Goal: Task Accomplishment & Management: Complete application form

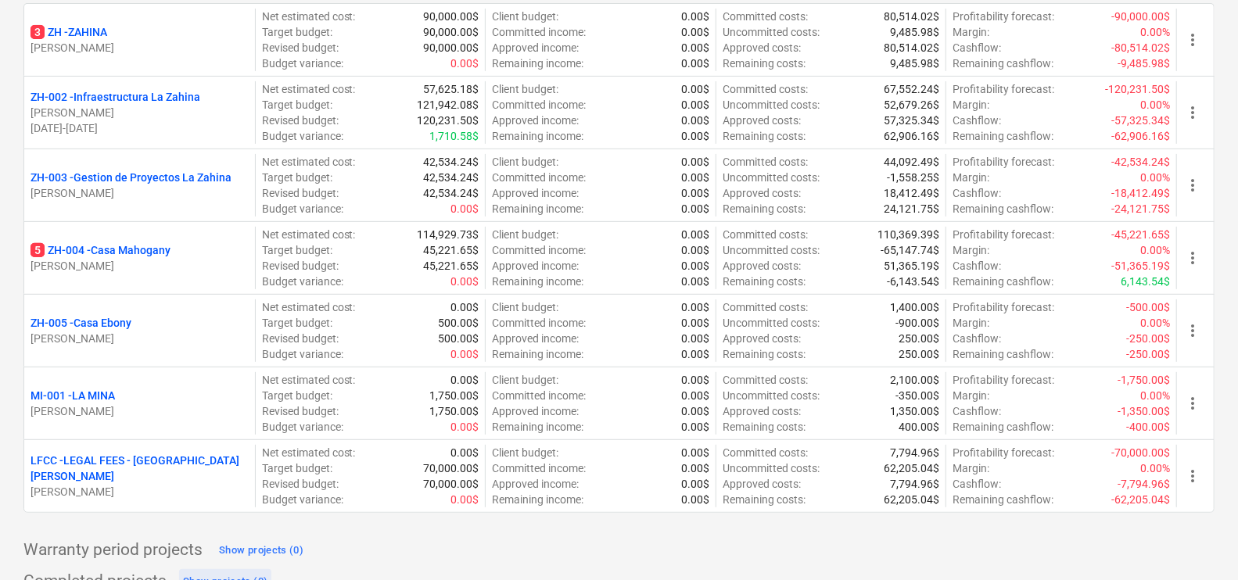
scroll to position [318, 0]
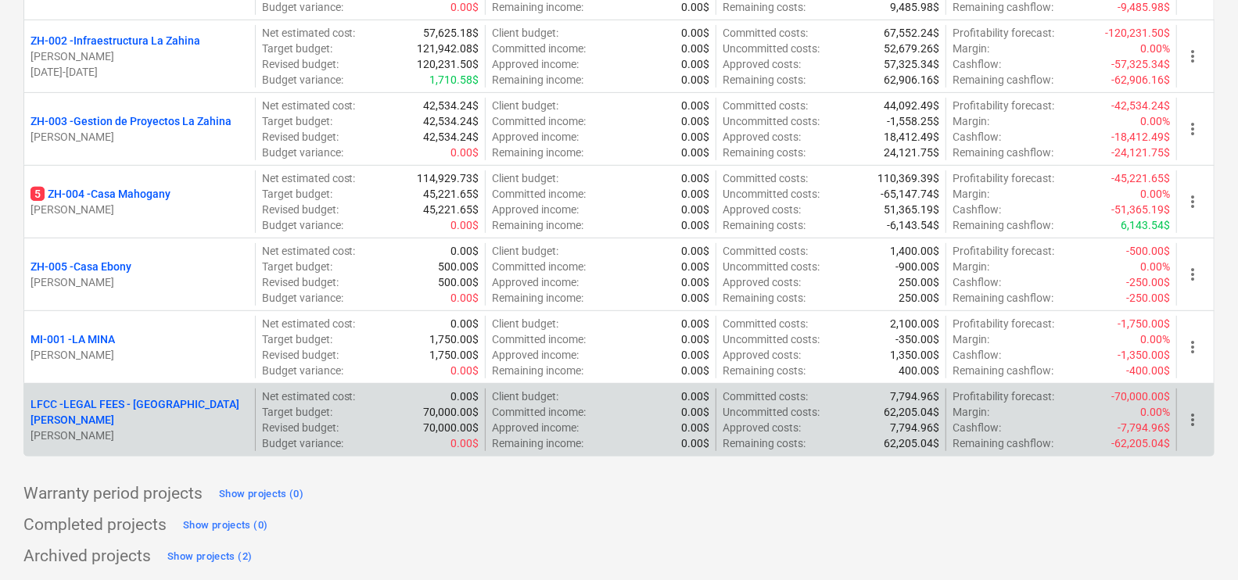
click at [148, 404] on p "LFCC - LEGAL FEES - [GEOGRAPHIC_DATA][PERSON_NAME]" at bounding box center [140, 412] width 218 height 31
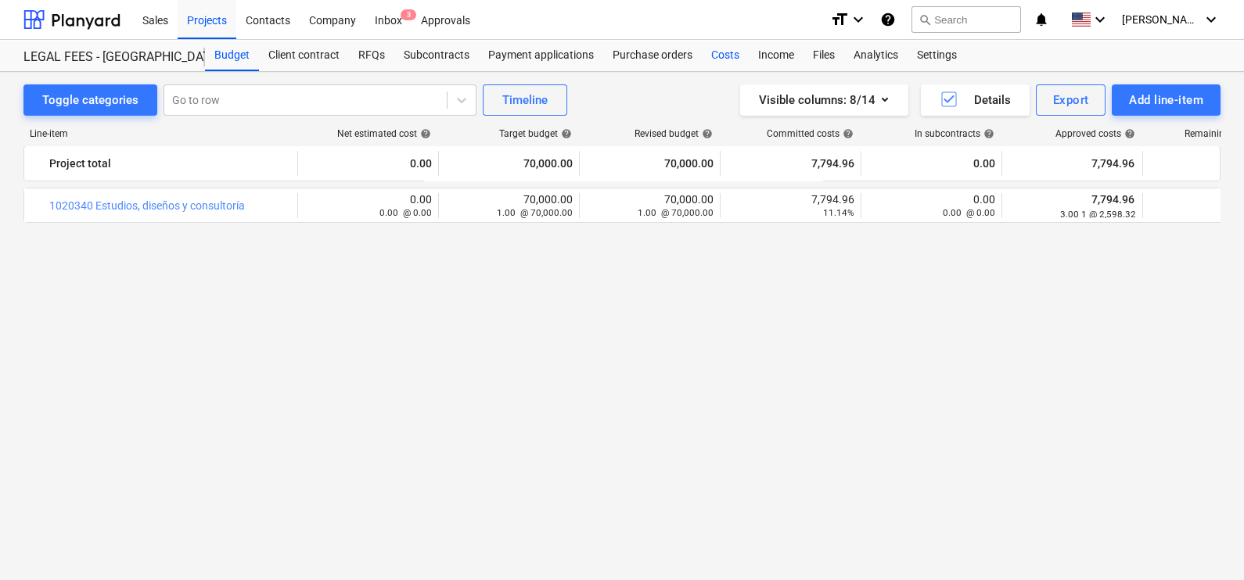
click at [716, 55] on div "Costs" at bounding box center [725, 55] width 47 height 31
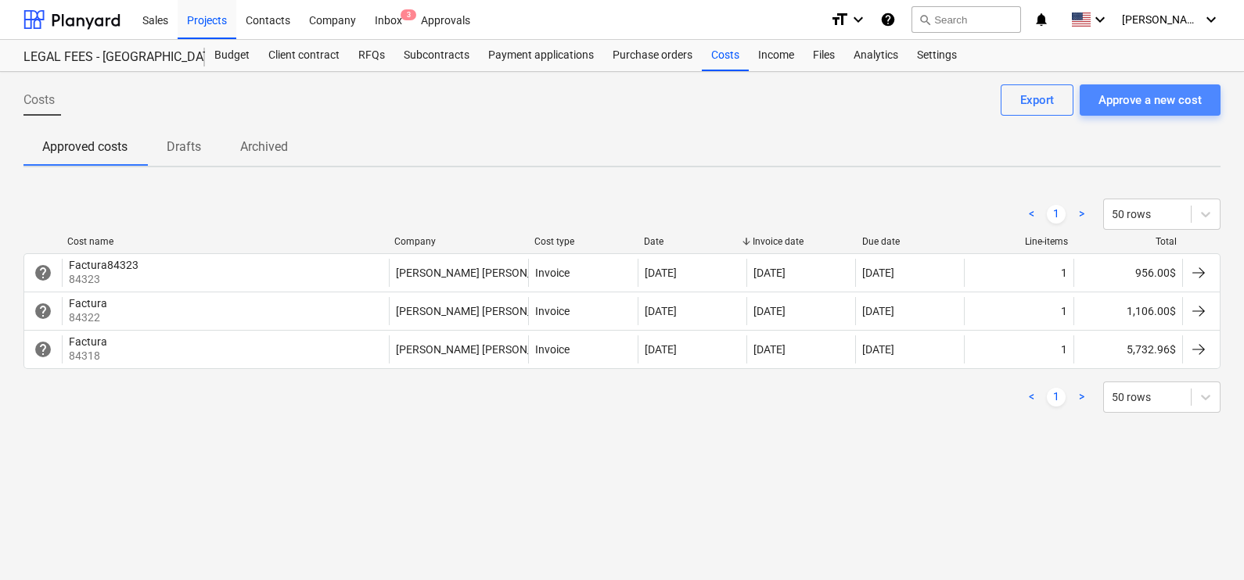
click at [1140, 106] on div "Approve a new cost" at bounding box center [1149, 100] width 103 height 20
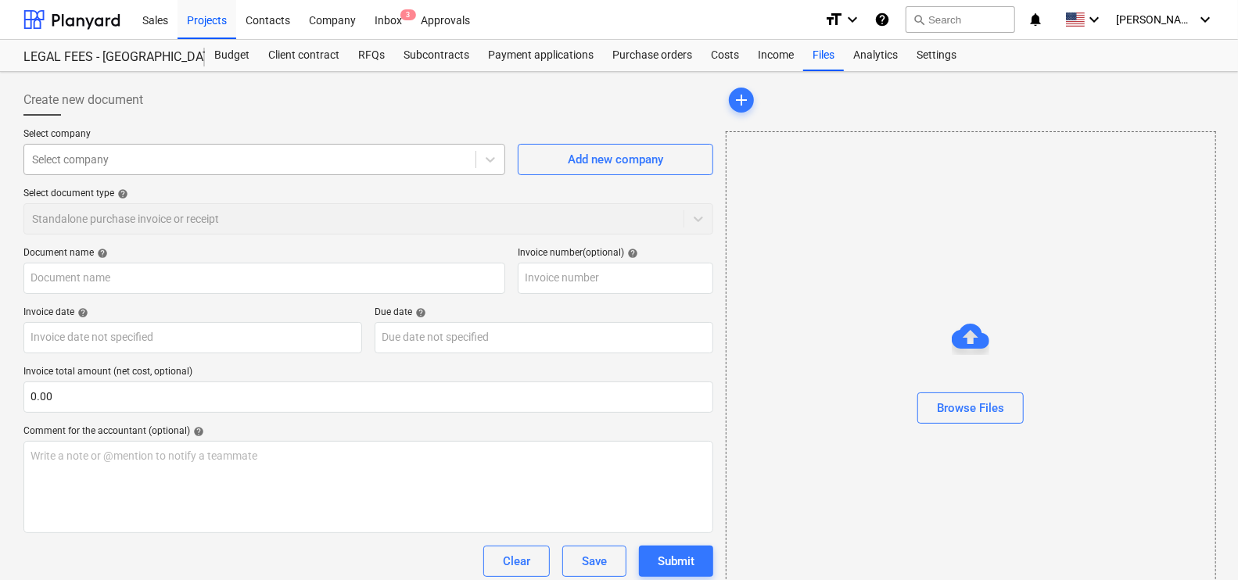
click at [278, 144] on div "Select company" at bounding box center [264, 159] width 482 height 31
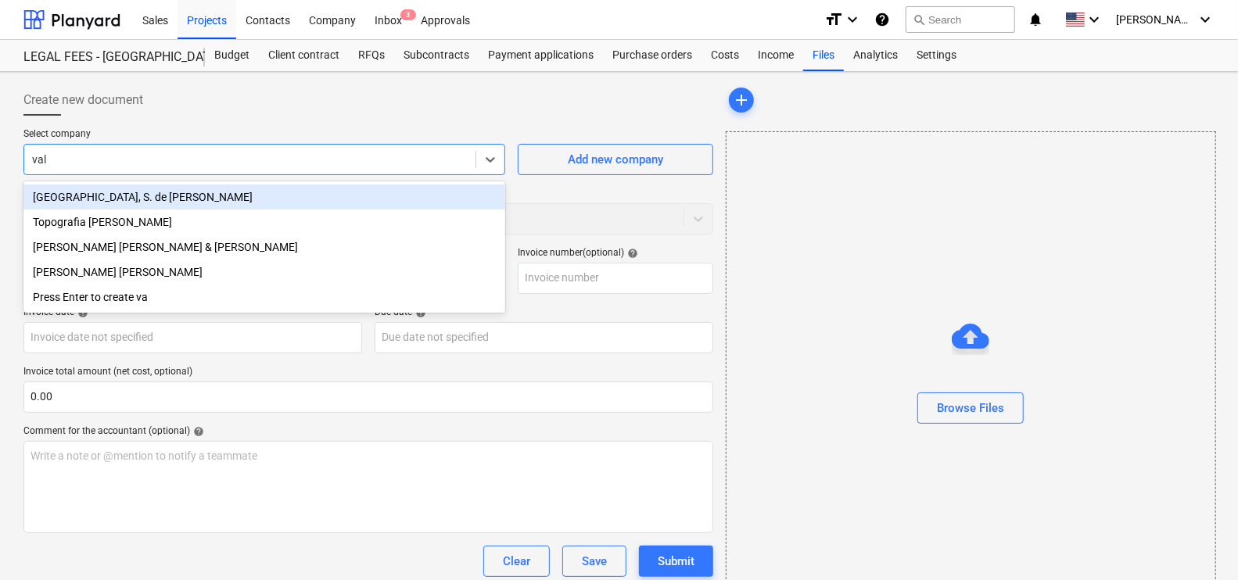
type input "valla"
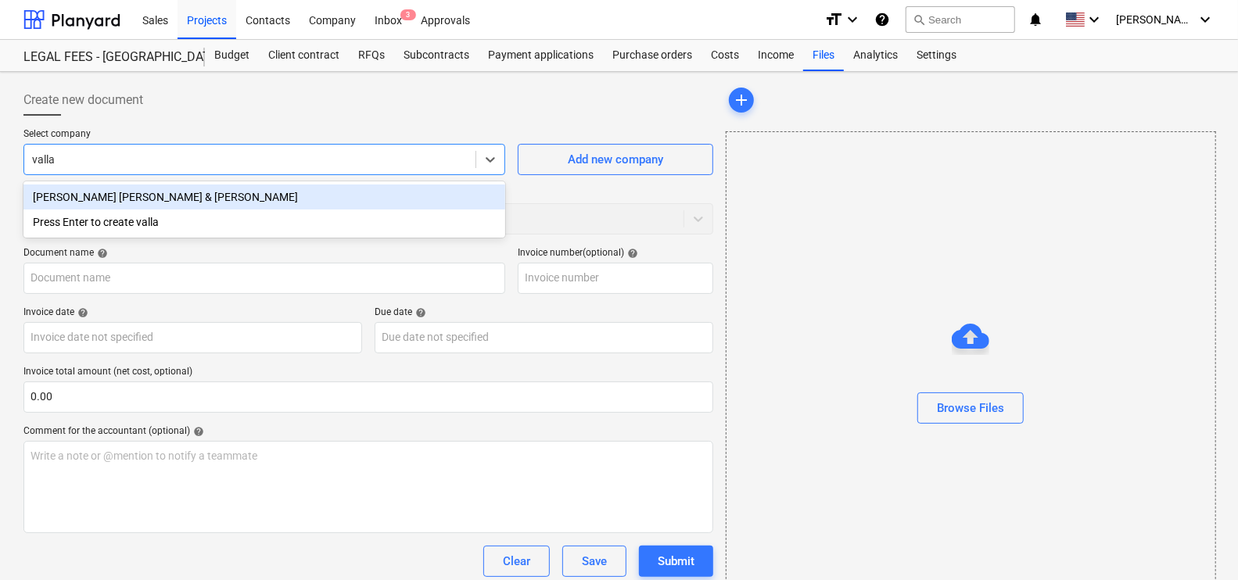
click at [185, 190] on div "[PERSON_NAME] [PERSON_NAME] & [PERSON_NAME]" at bounding box center [264, 197] width 482 height 25
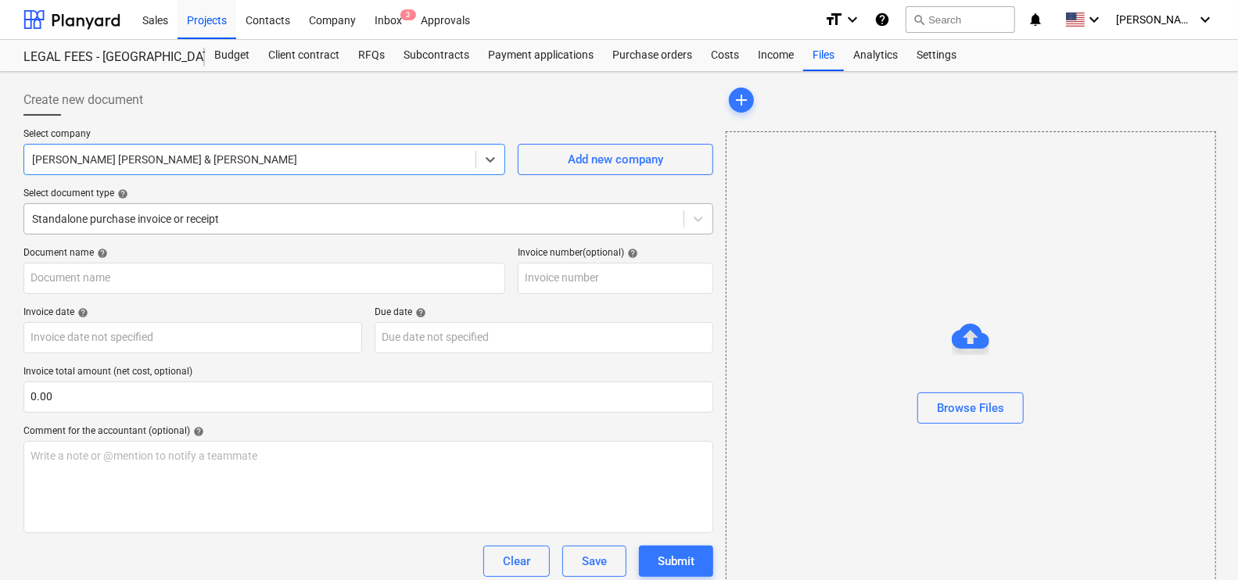
click at [160, 221] on div at bounding box center [354, 219] width 644 height 16
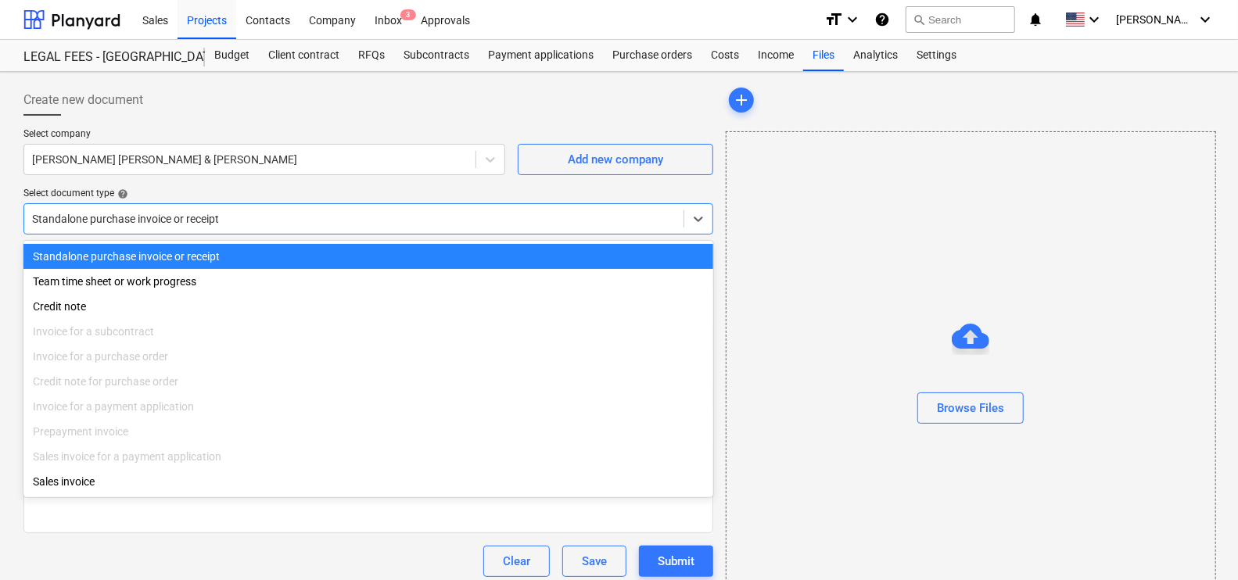
click at [134, 249] on div "Standalone purchase invoice or receipt" at bounding box center [368, 256] width 690 height 25
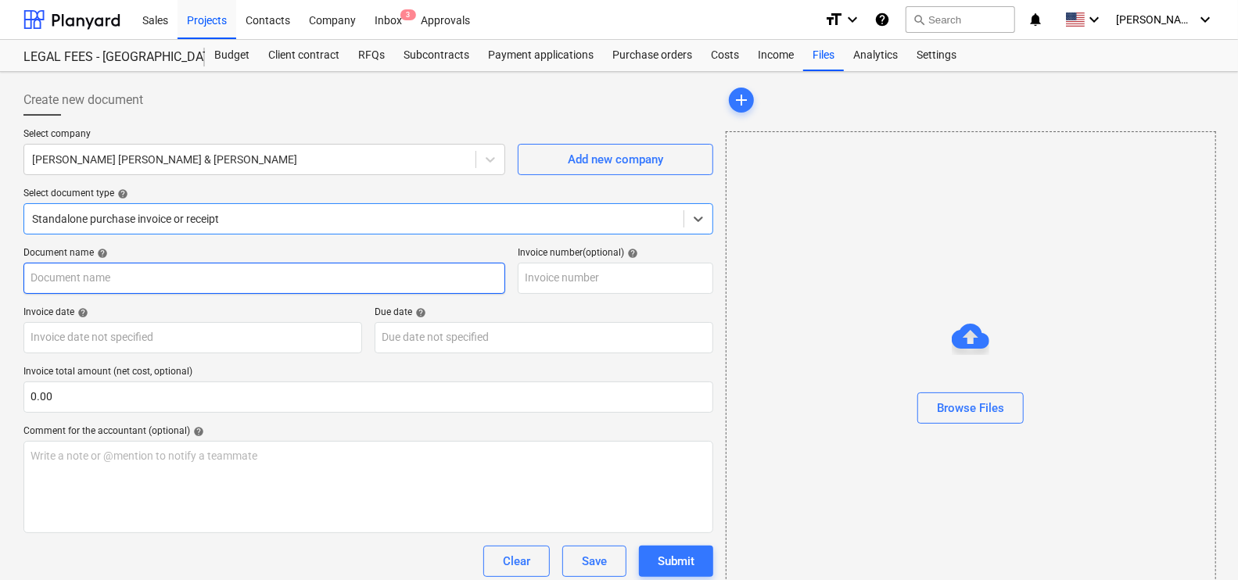
click at [120, 268] on input "text" at bounding box center [264, 278] width 482 height 31
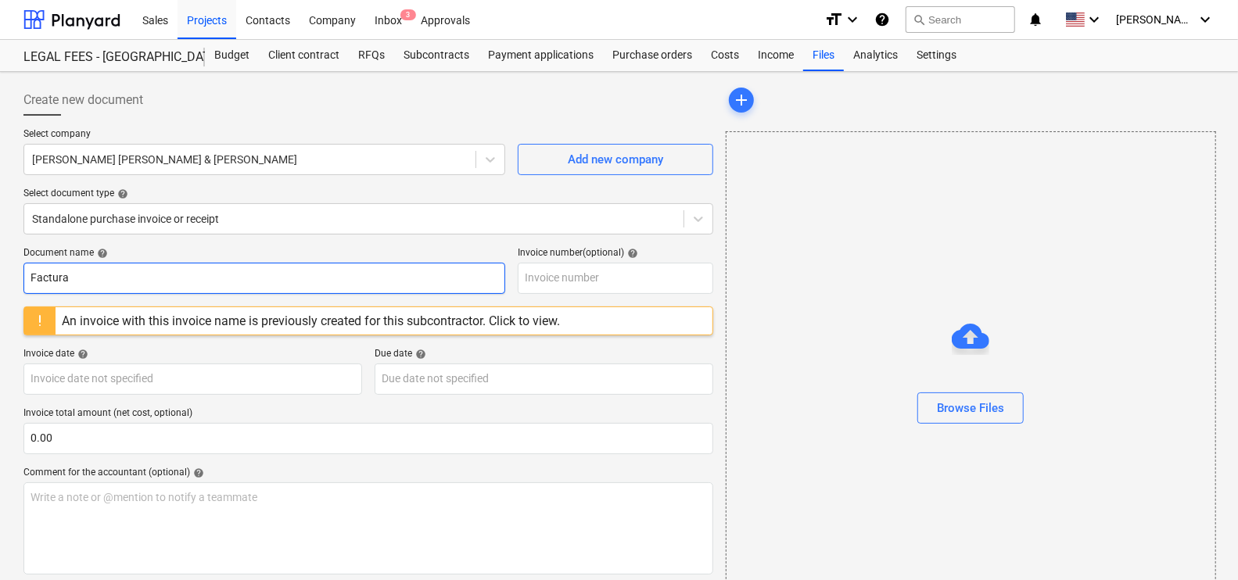
type input "Factura"
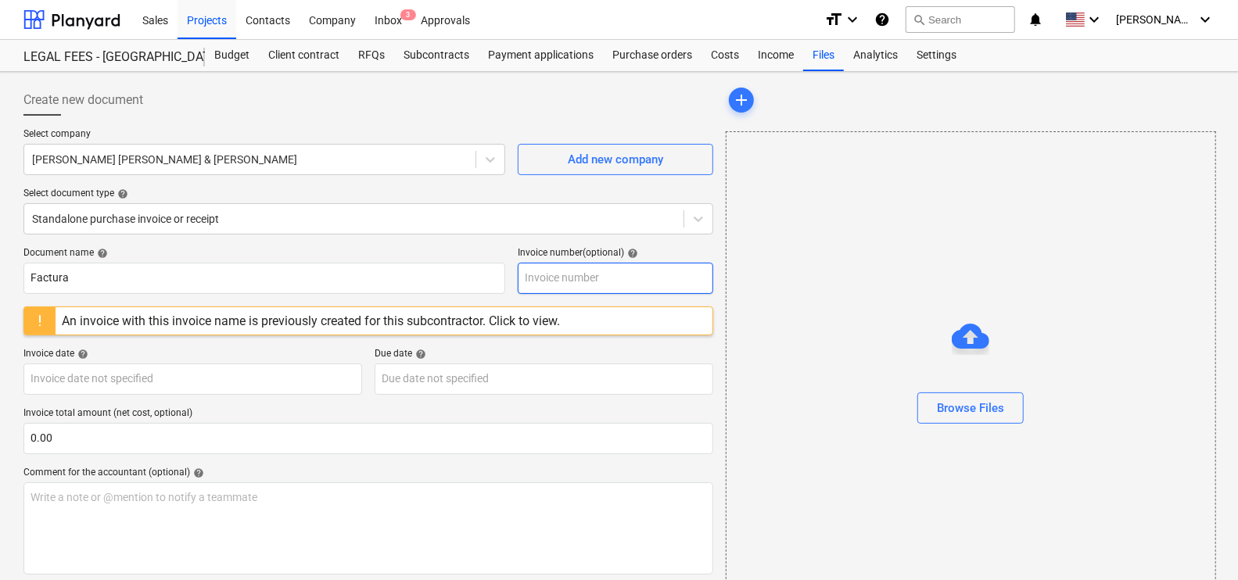
click at [609, 284] on input "text" at bounding box center [616, 278] width 196 height 31
type input "1"
type input "84621"
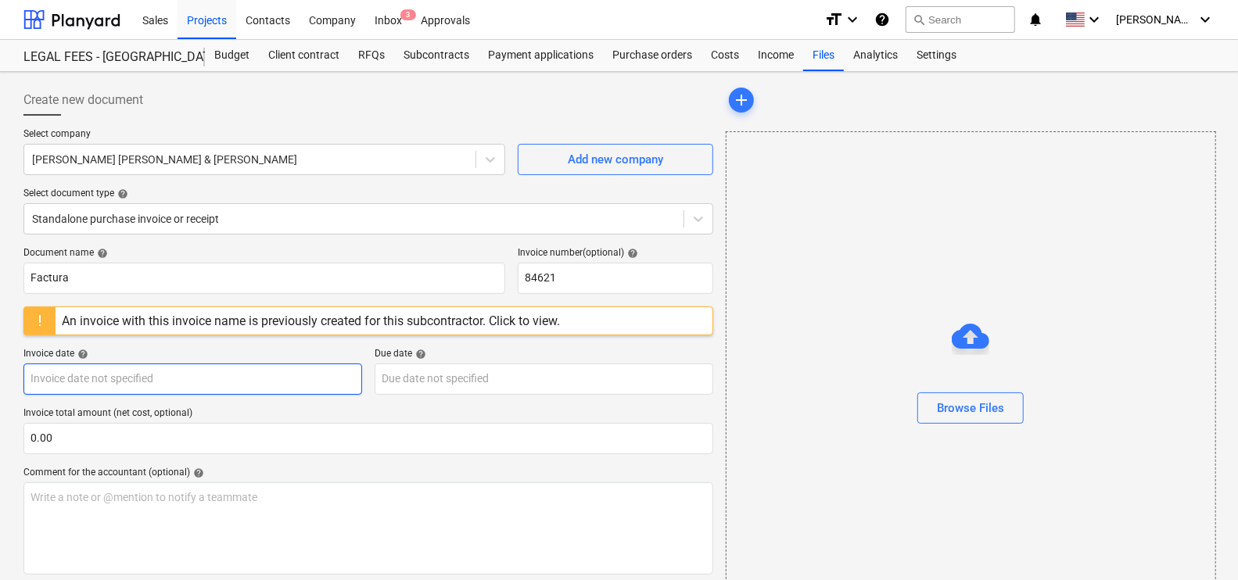
click at [207, 376] on body "Sales Projects Contacts Company Inbox 3 Approvals format_size keyboard_arrow_do…" at bounding box center [619, 290] width 1238 height 580
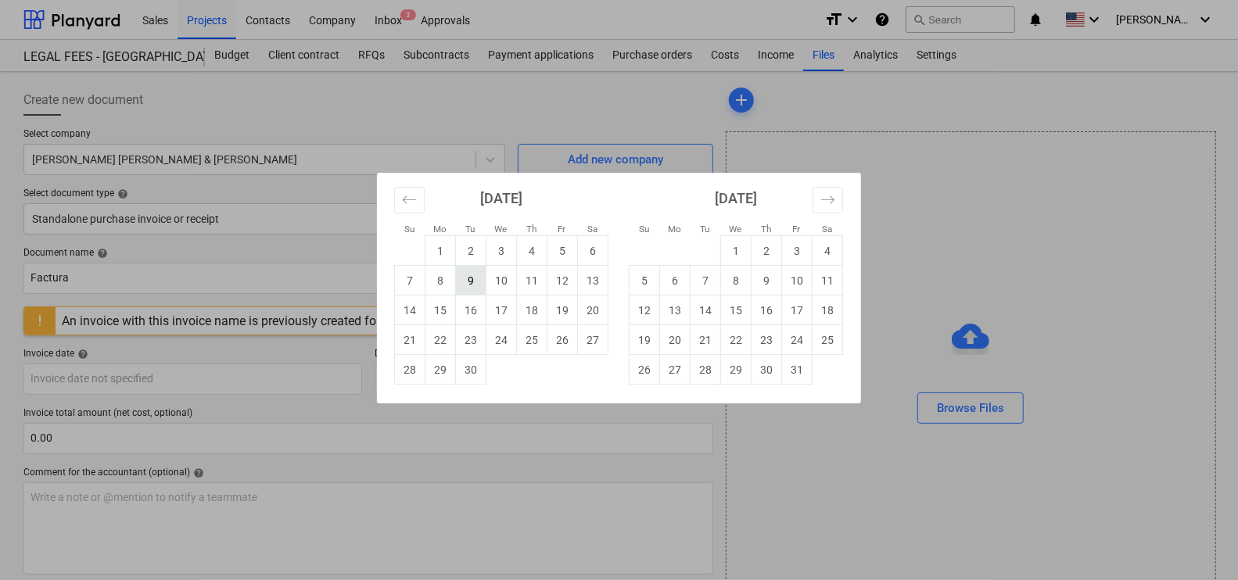
click at [467, 283] on td "9" at bounding box center [471, 281] width 31 height 30
type input "[DATE]"
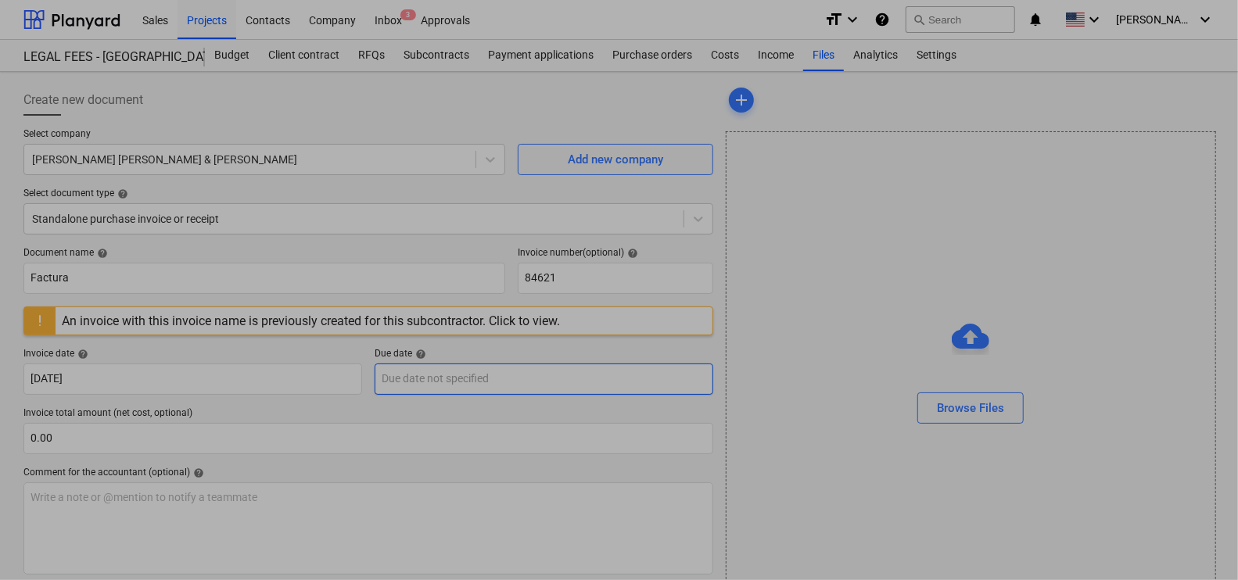
click at [436, 379] on body "Sales Projects Contacts Company Inbox 3 Approvals format_size keyboard_arrow_do…" at bounding box center [619, 290] width 1238 height 580
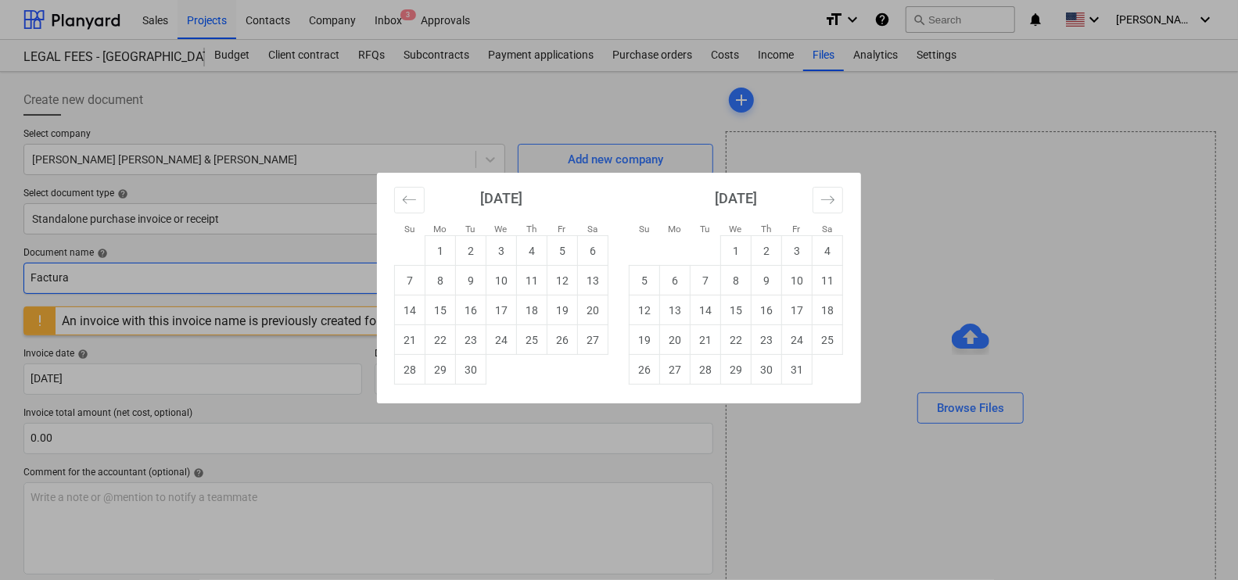
click at [471, 280] on td "9" at bounding box center [471, 281] width 31 height 30
type input "[DATE]"
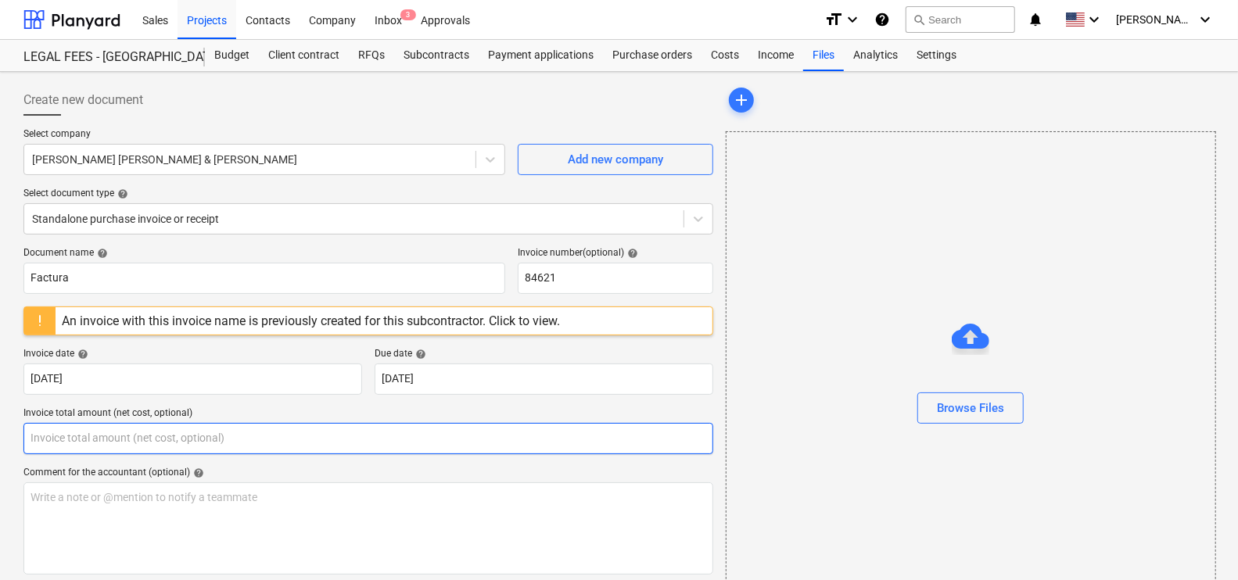
click at [200, 443] on input "text" at bounding box center [368, 438] width 690 height 31
click at [229, 450] on input "11224" at bounding box center [368, 438] width 690 height 31
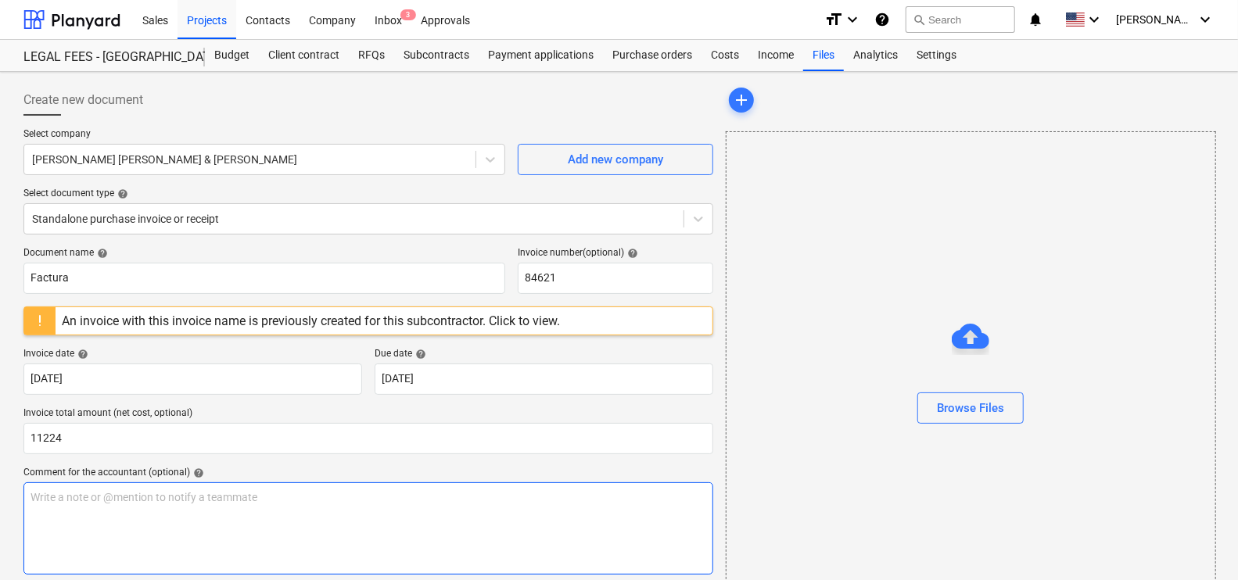
type input "11,224.00"
click at [248, 524] on div "Write a note or @mention to notify a teammate [PERSON_NAME]" at bounding box center [368, 529] width 690 height 92
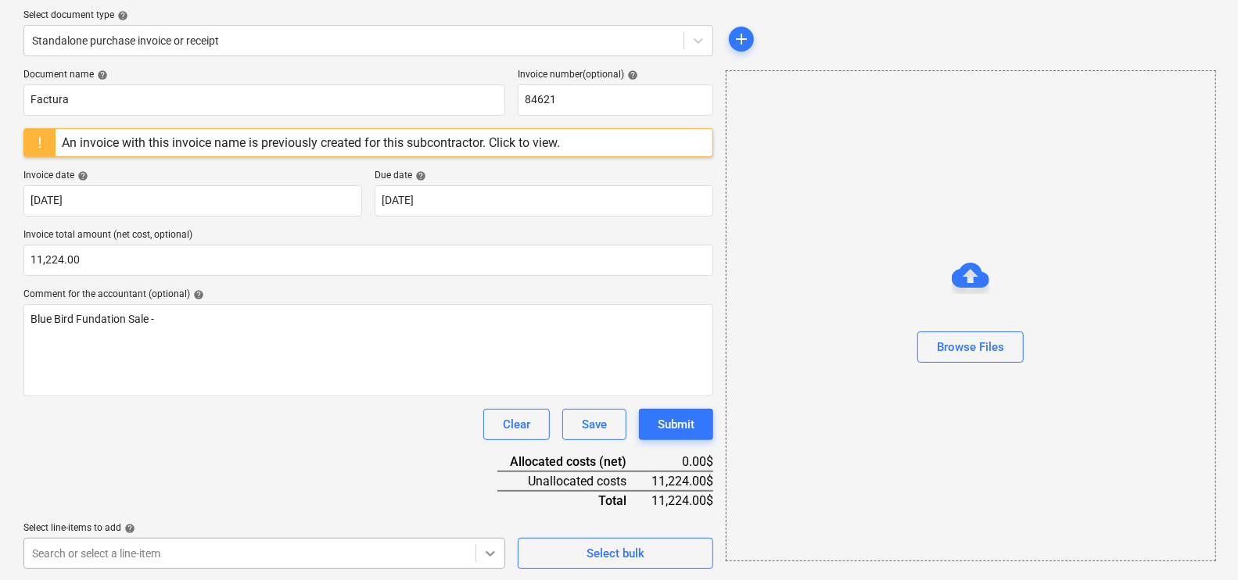
scroll to position [280, 0]
click at [477, 400] on body "Sales Projects Contacts Company Inbox 3 Approvals format_size keyboard_arrow_do…" at bounding box center [619, 110] width 1238 height 580
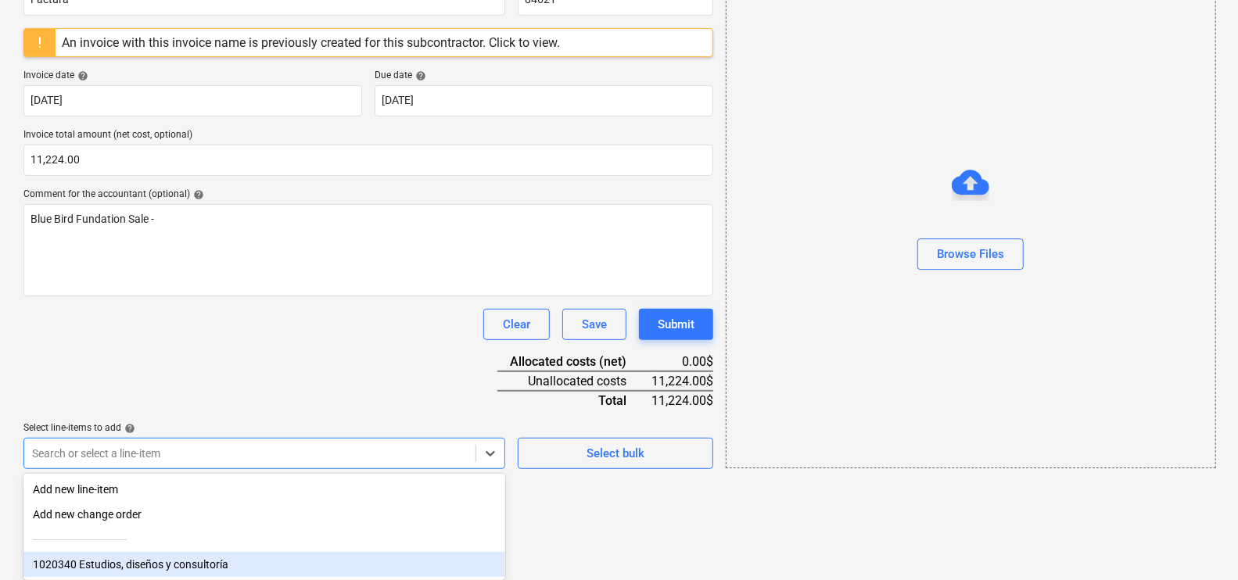
click at [188, 564] on div "1020340 Estudios, diseños y consultoría" at bounding box center [264, 564] width 482 height 25
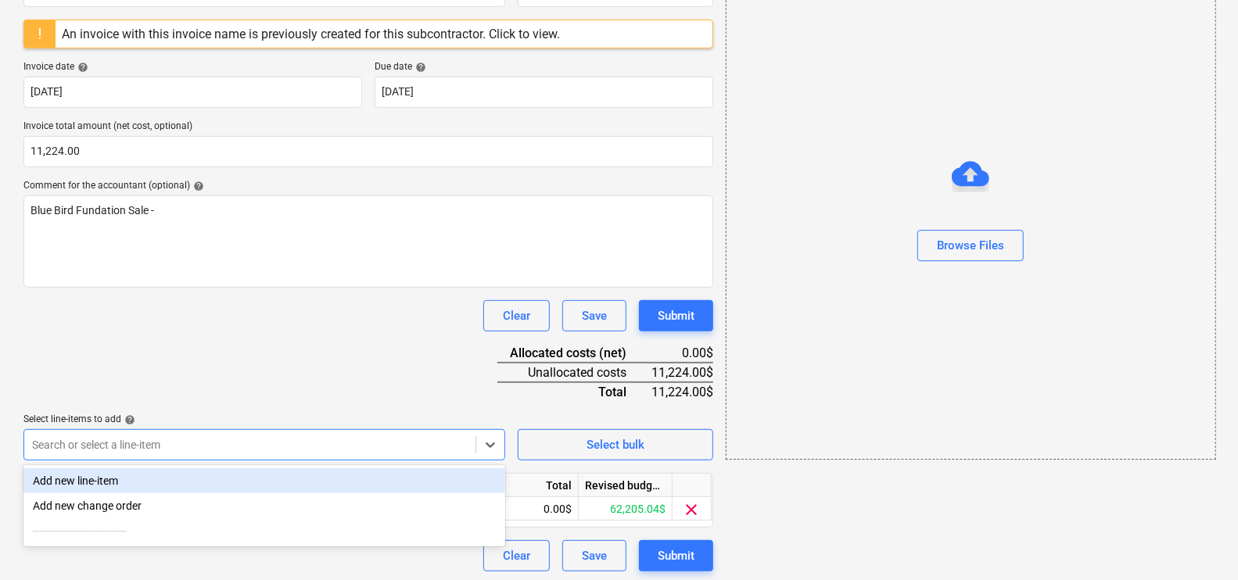
scroll to position [289, 0]
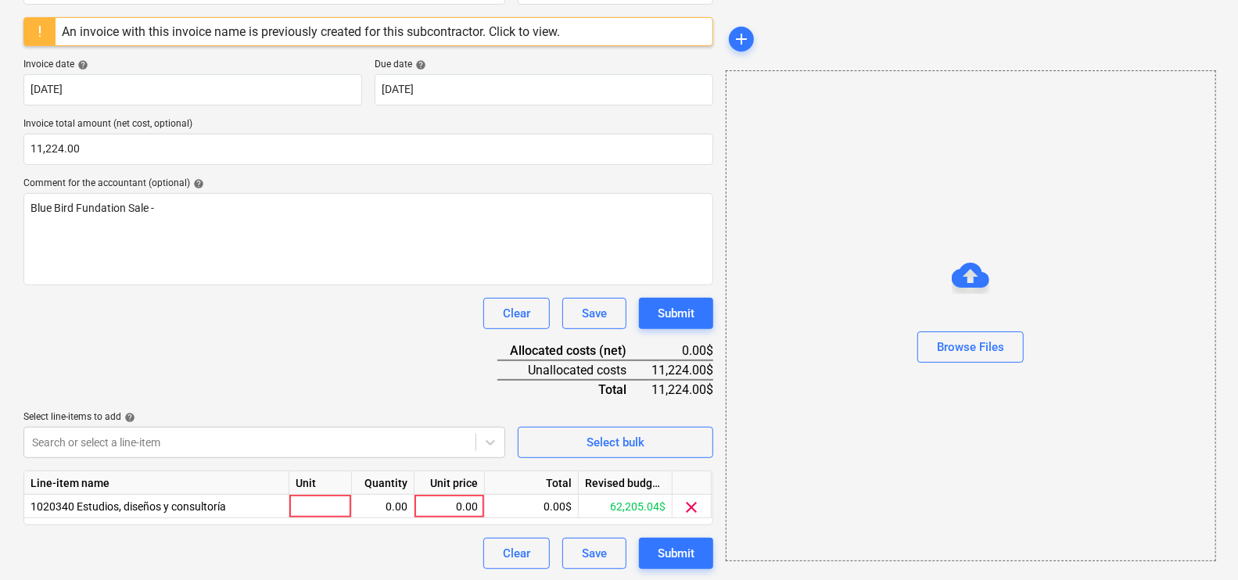
drag, startPoint x: 310, startPoint y: 367, endPoint x: 301, endPoint y: 368, distance: 8.6
click at [309, 367] on div "Document name help Factura Invoice number (optional) help 84621 An invoice with…" at bounding box center [368, 264] width 690 height 612
click at [328, 504] on div at bounding box center [320, 506] width 63 height 23
click at [426, 512] on div "0.00" at bounding box center [449, 506] width 57 height 23
click at [382, 508] on div "0.00" at bounding box center [382, 506] width 49 height 23
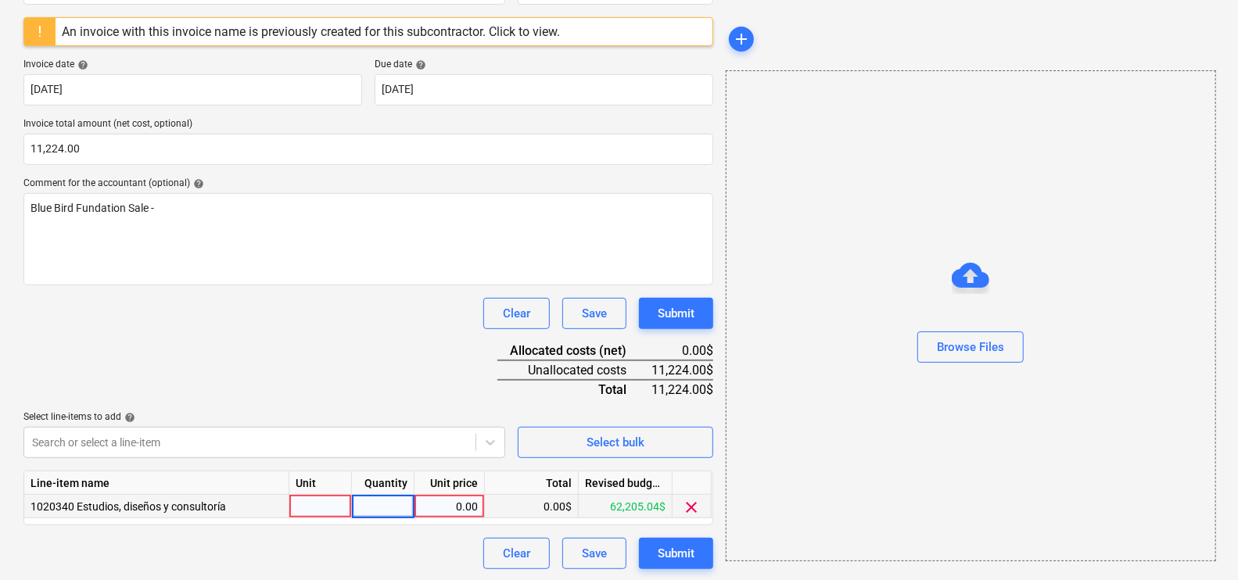
type input "1"
click at [458, 506] on div "0.00" at bounding box center [449, 506] width 57 height 23
type input "11224"
click at [416, 406] on div "Document name help Factura Invoice number (optional) help 84621 An invoice with…" at bounding box center [368, 264] width 690 height 612
click at [982, 364] on div at bounding box center [971, 369] width 489 height 13
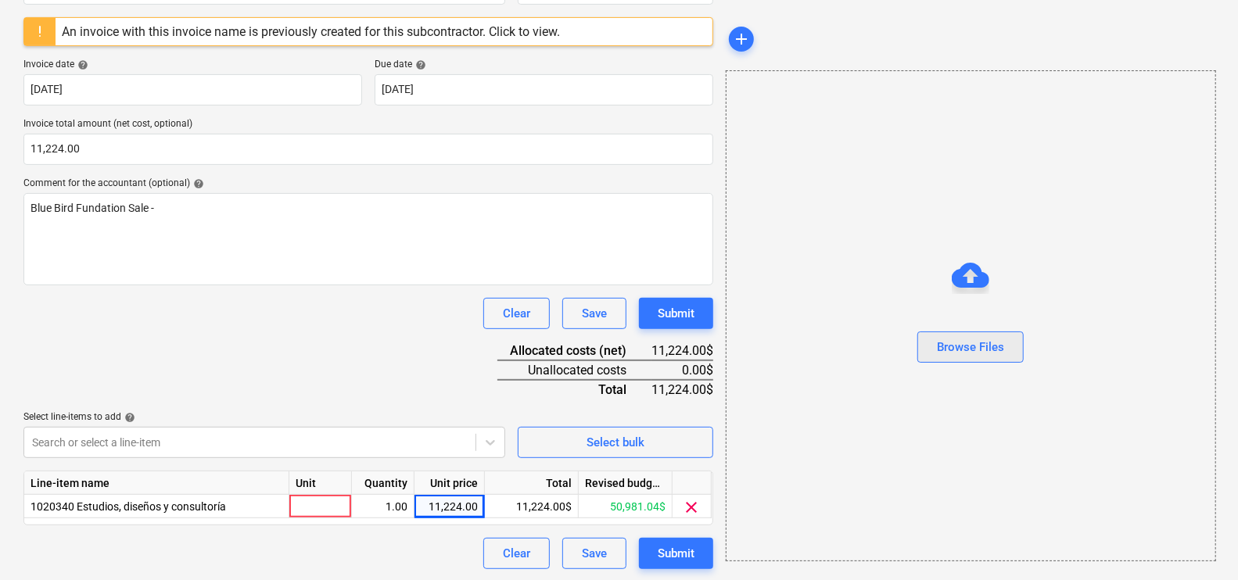
click at [978, 353] on div "Browse Files" at bounding box center [970, 347] width 67 height 20
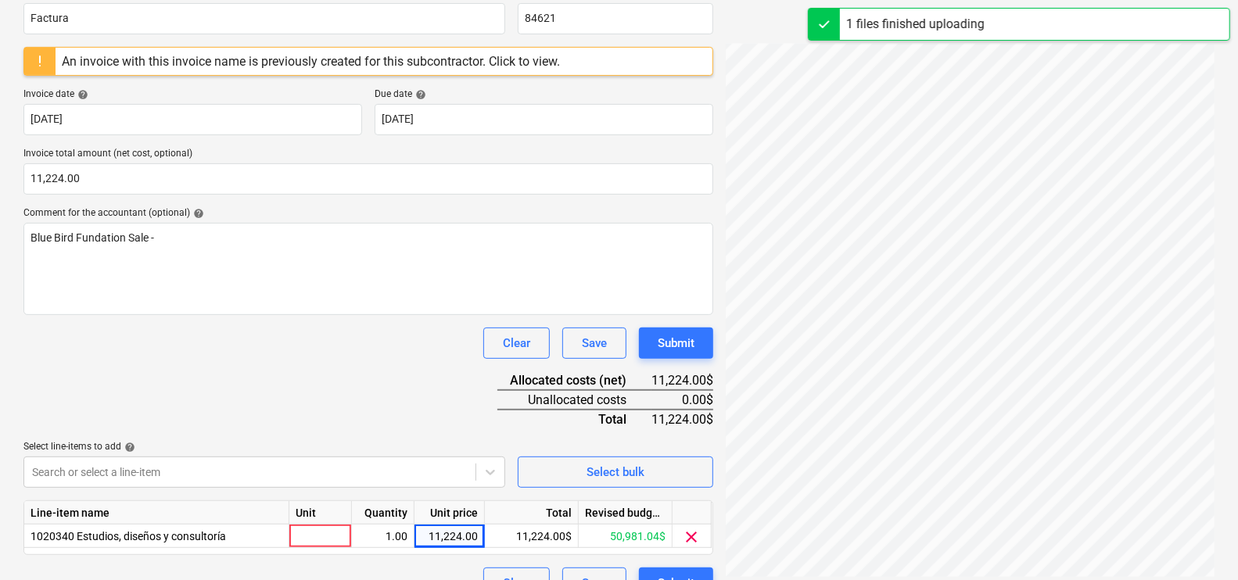
scroll to position [289, 0]
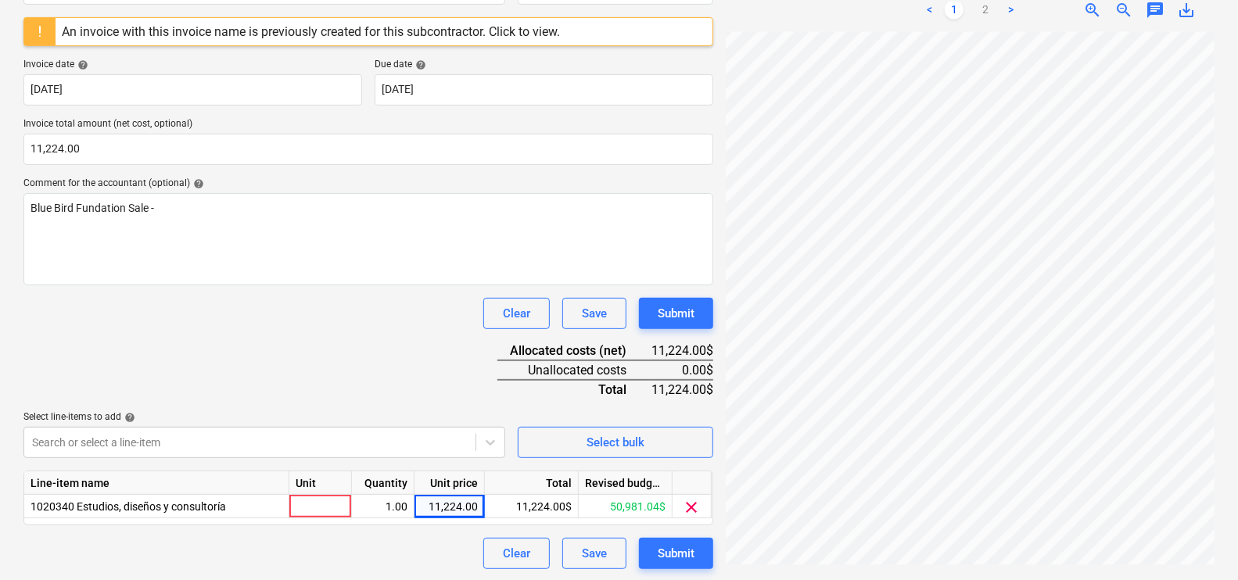
click at [687, 555] on div "Submit" at bounding box center [676, 554] width 37 height 20
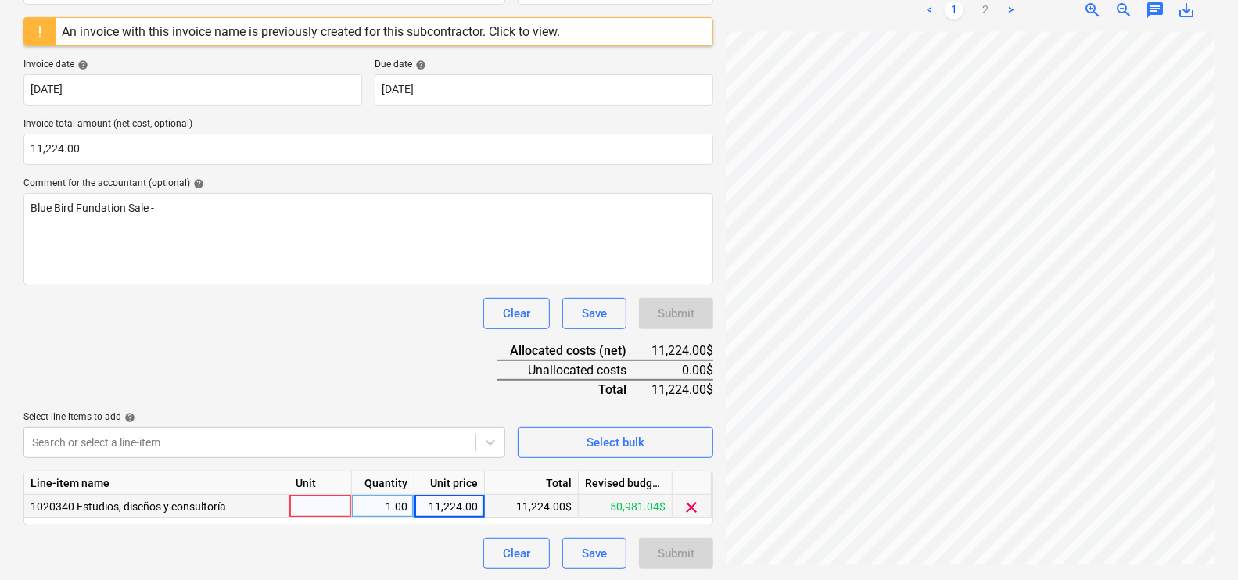
click at [319, 506] on div at bounding box center [320, 506] width 63 height 23
type input "1"
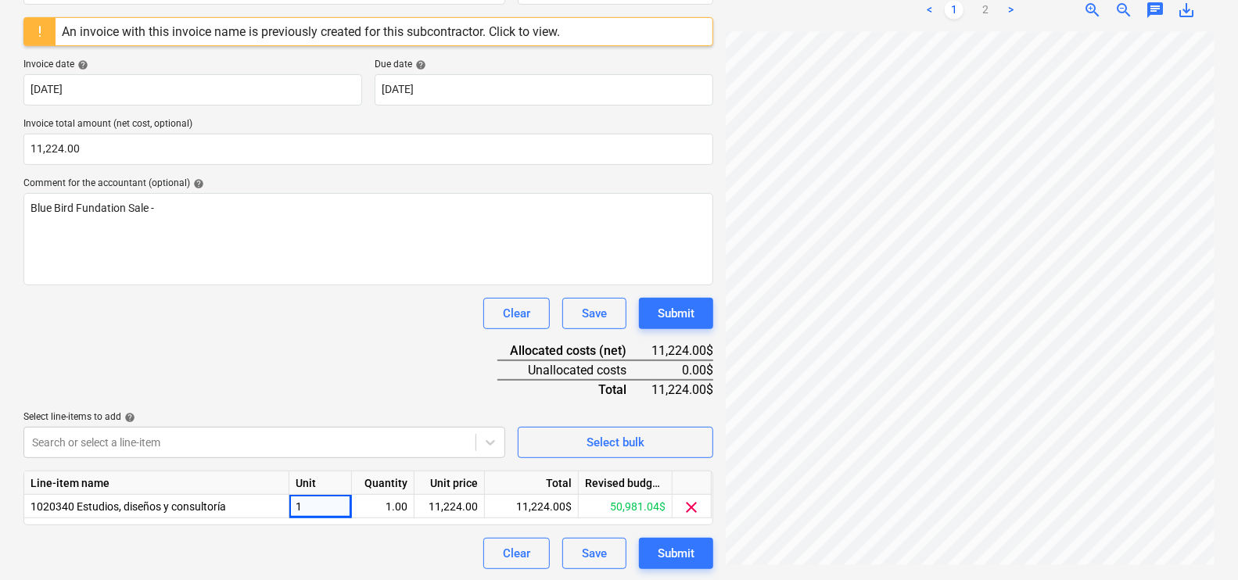
click at [465, 377] on div "Document name help Factura Invoice number (optional) help 84621 An invoice with…" at bounding box center [368, 264] width 690 height 612
click at [685, 544] on div "Submit" at bounding box center [676, 554] width 37 height 20
